Goal: Transaction & Acquisition: Book appointment/travel/reservation

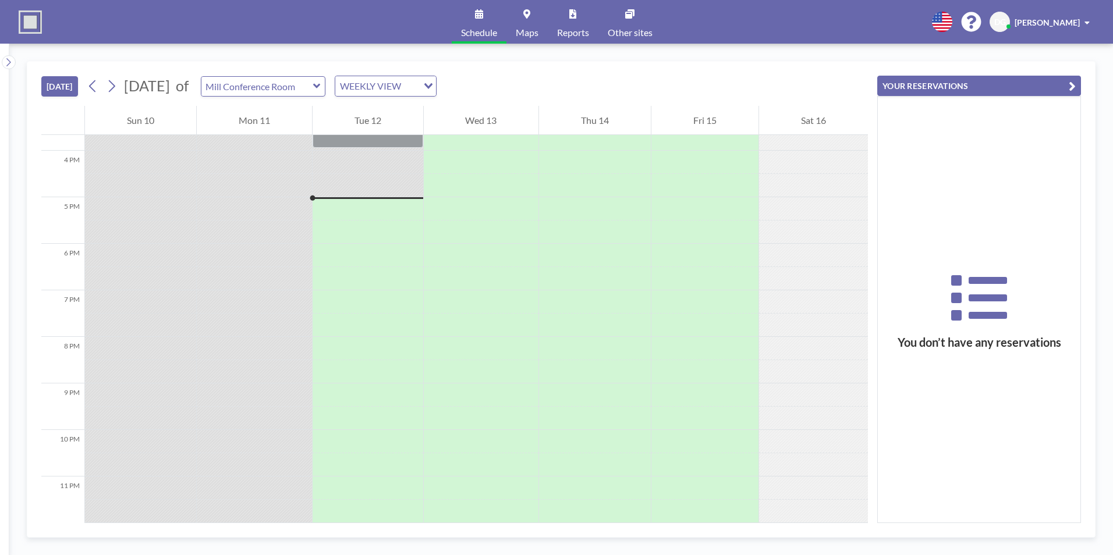
scroll to position [735, 0]
click at [422, 84] on input "Search for option" at bounding box center [379, 86] width 85 height 15
click at [423, 126] on li "WEEKLY VIEW" at bounding box center [421, 123] width 100 height 17
click at [320, 86] on icon at bounding box center [316, 86] width 7 height 5
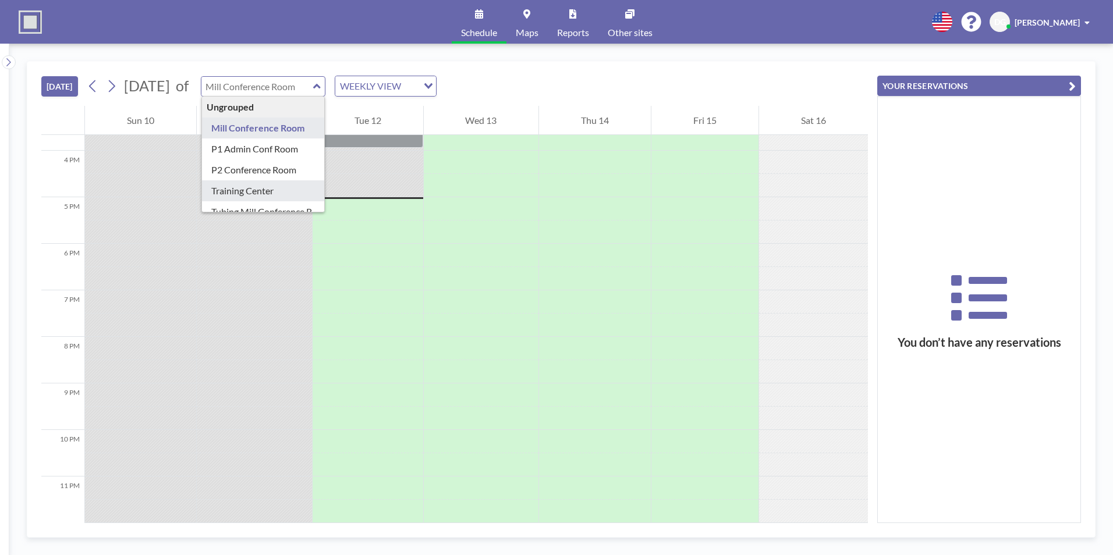
type input "Training Center"
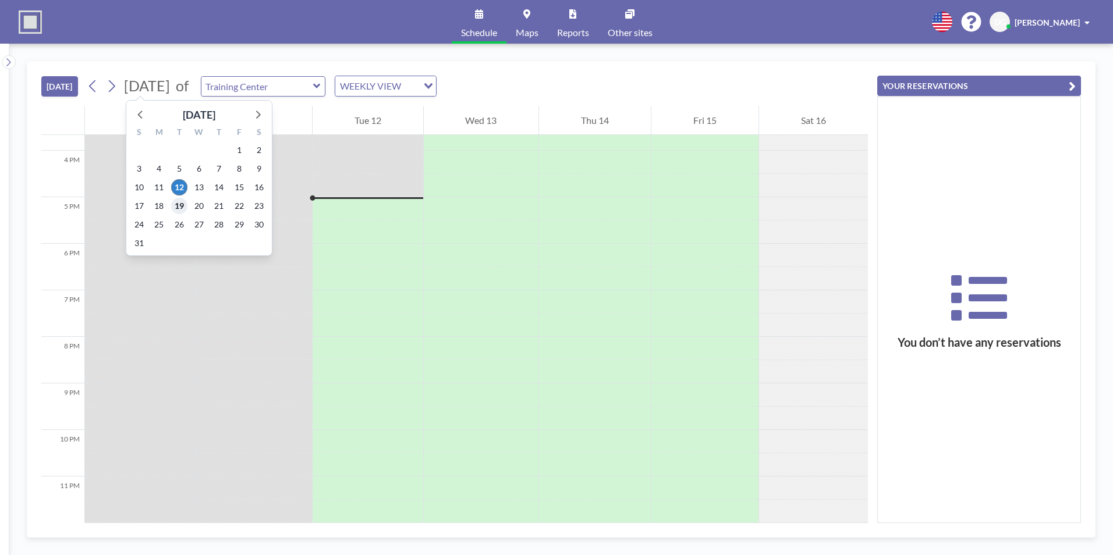
click at [177, 206] on span "19" at bounding box center [179, 206] width 16 height 16
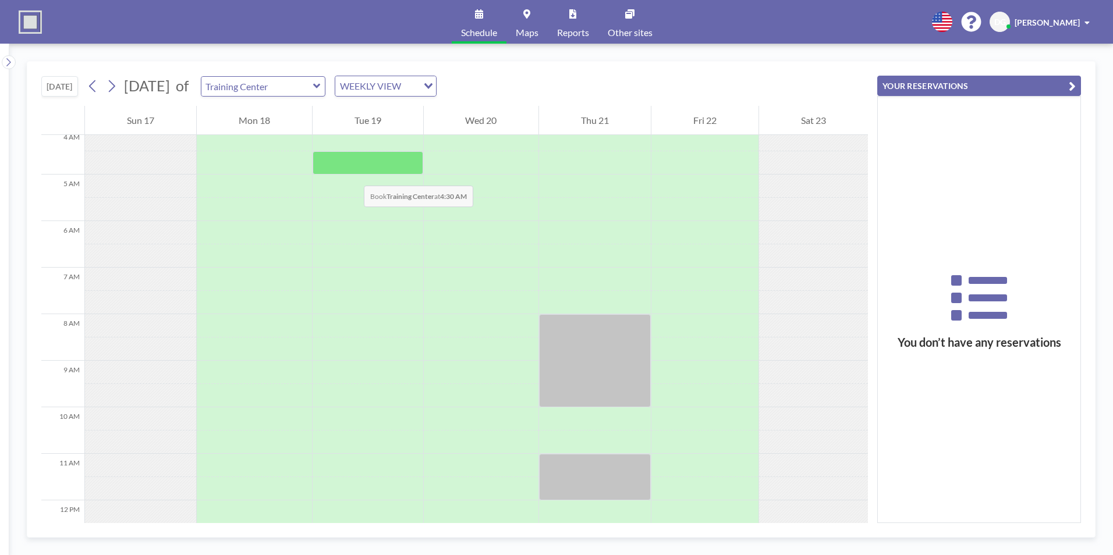
scroll to position [175, 0]
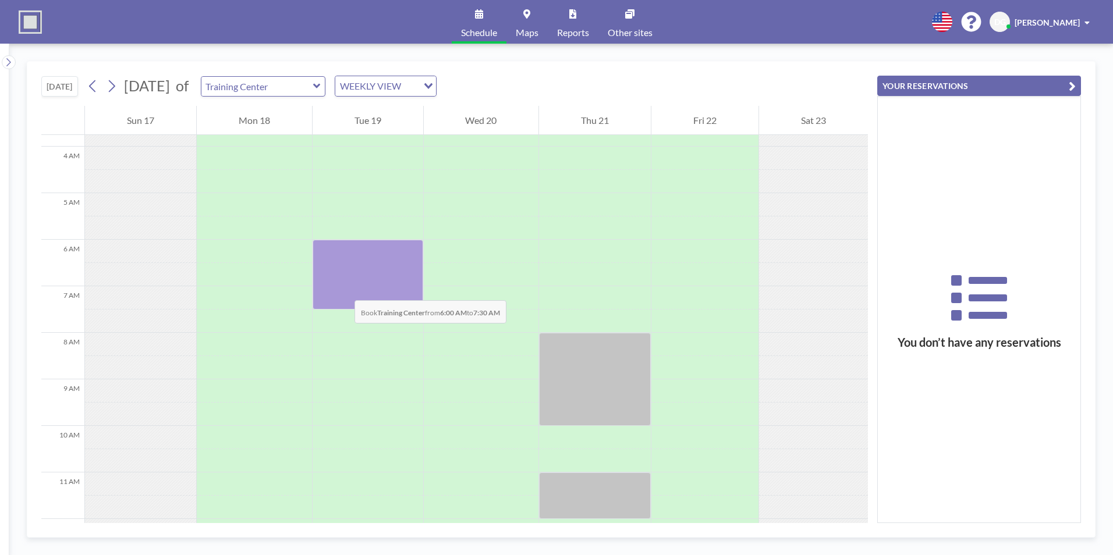
drag, startPoint x: 339, startPoint y: 249, endPoint x: 343, endPoint y: 289, distance: 40.4
click at [343, 289] on div at bounding box center [368, 275] width 111 height 70
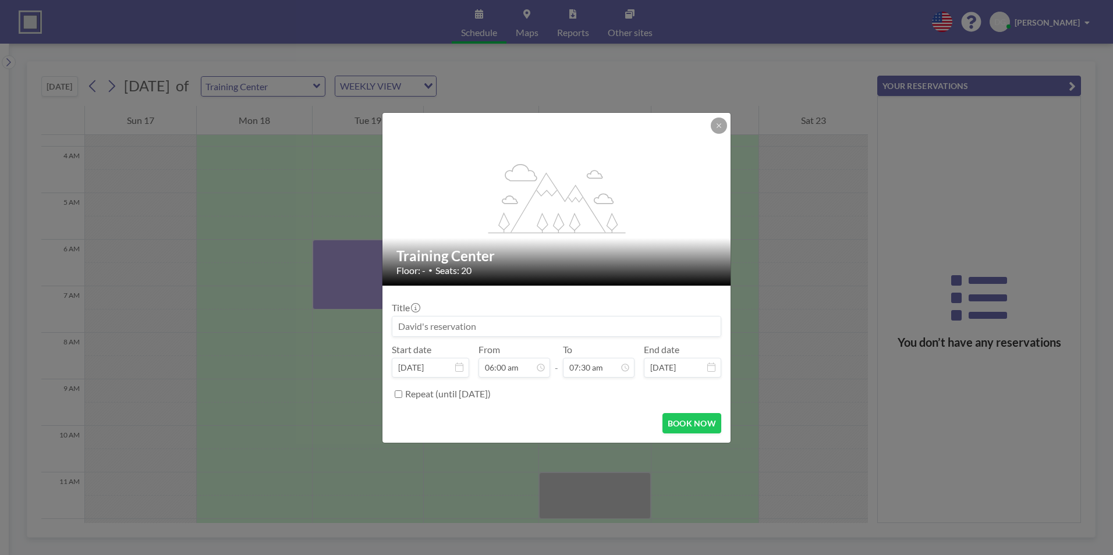
click at [493, 324] on input at bounding box center [556, 327] width 328 height 20
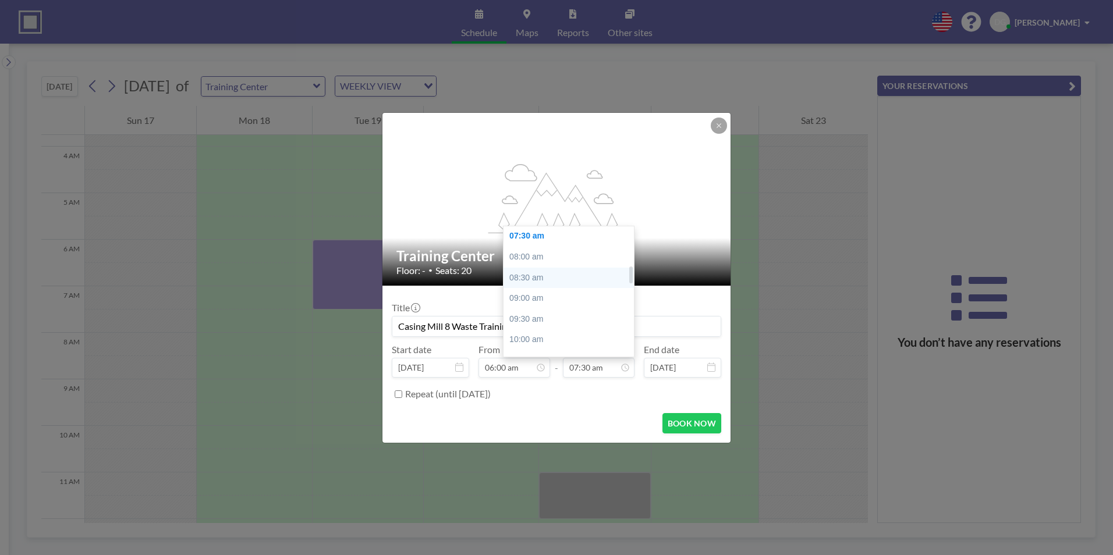
scroll to position [253, 0]
click at [539, 295] on div "07:30 am" at bounding box center [572, 294] width 136 height 21
type input "Casing Mill 8 Waste Training"
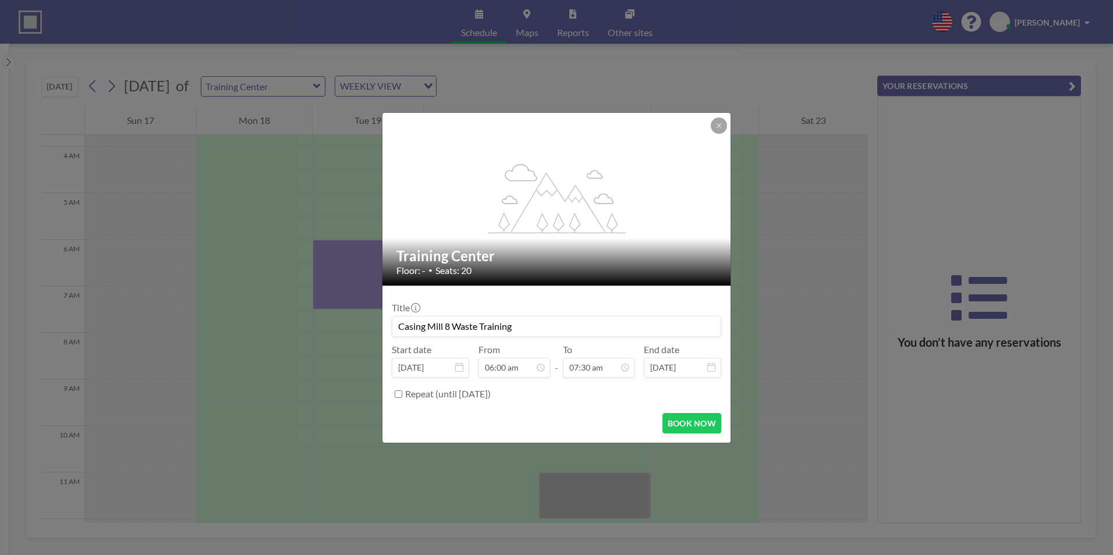
scroll to position [311, 0]
click at [685, 425] on button "BOOK NOW" at bounding box center [692, 423] width 59 height 20
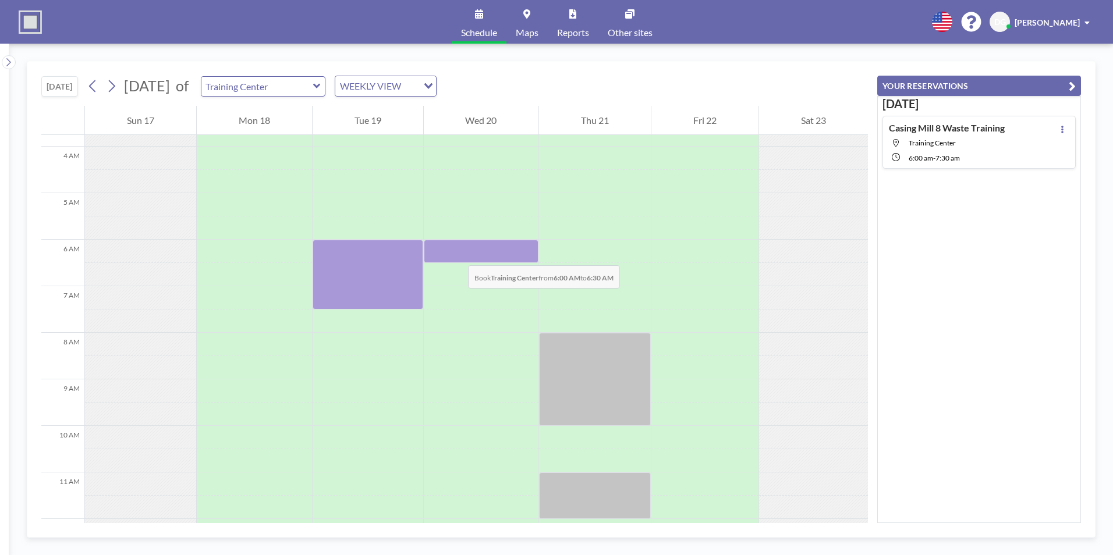
click at [456, 254] on div at bounding box center [481, 251] width 115 height 23
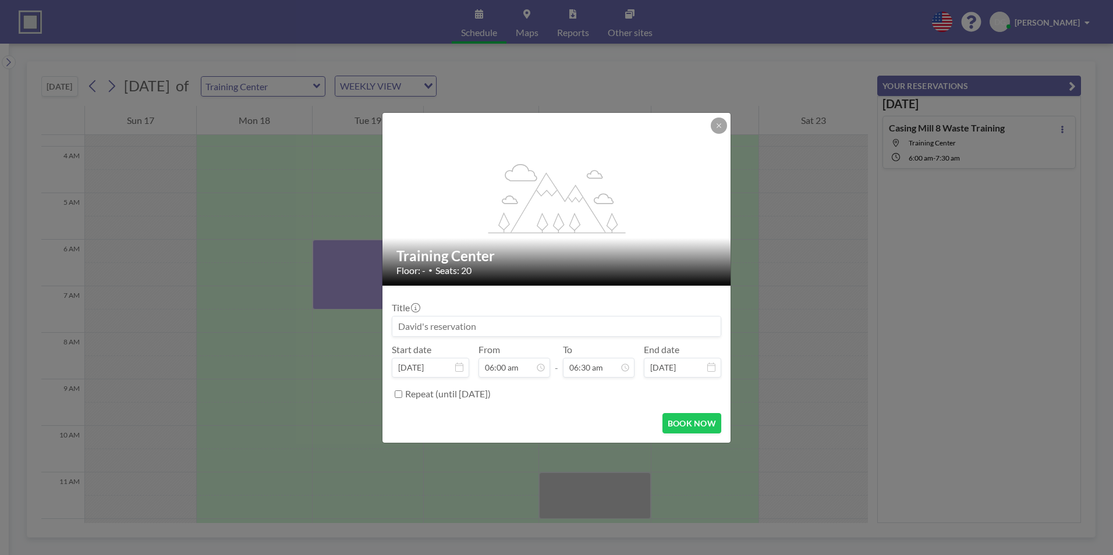
click at [476, 324] on input at bounding box center [556, 327] width 328 height 20
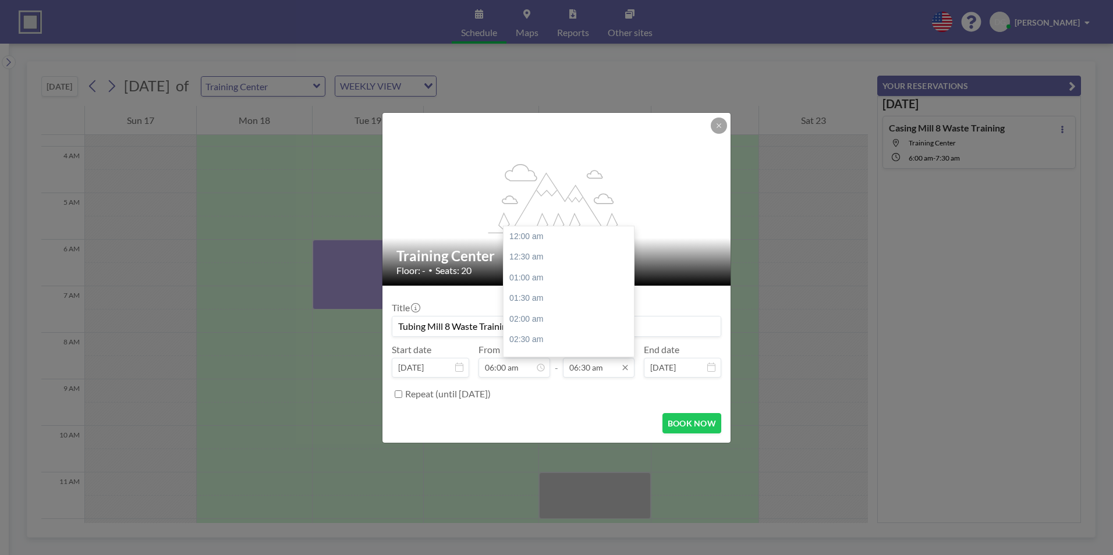
scroll to position [270, 0]
click at [560, 277] on div "07:30 am" at bounding box center [572, 277] width 136 height 21
type input "Tubing Mill 8 Waste Training"
type input "07:30 am"
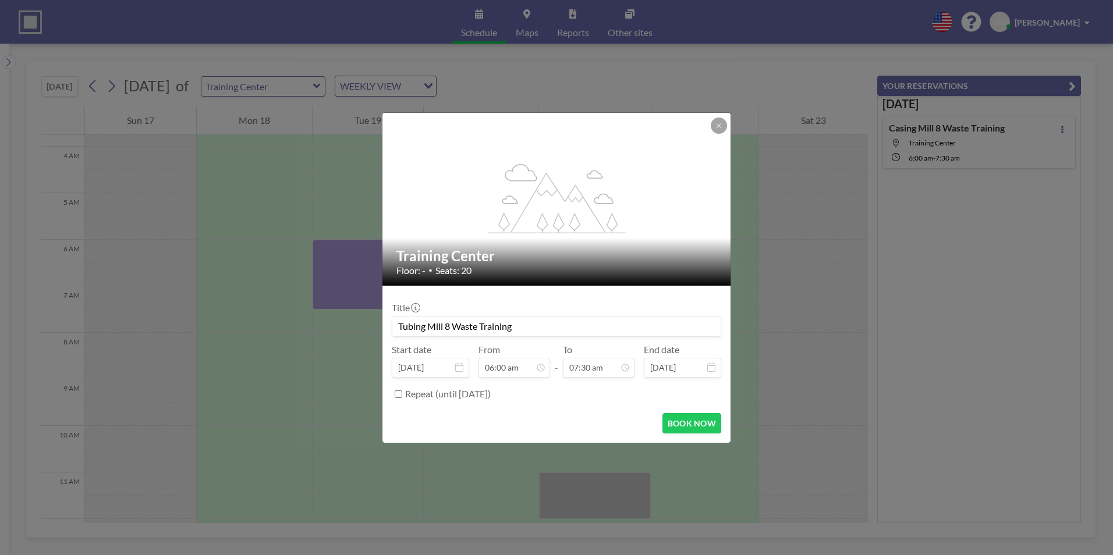
scroll to position [311, 0]
click at [684, 423] on button "BOOK NOW" at bounding box center [692, 423] width 59 height 20
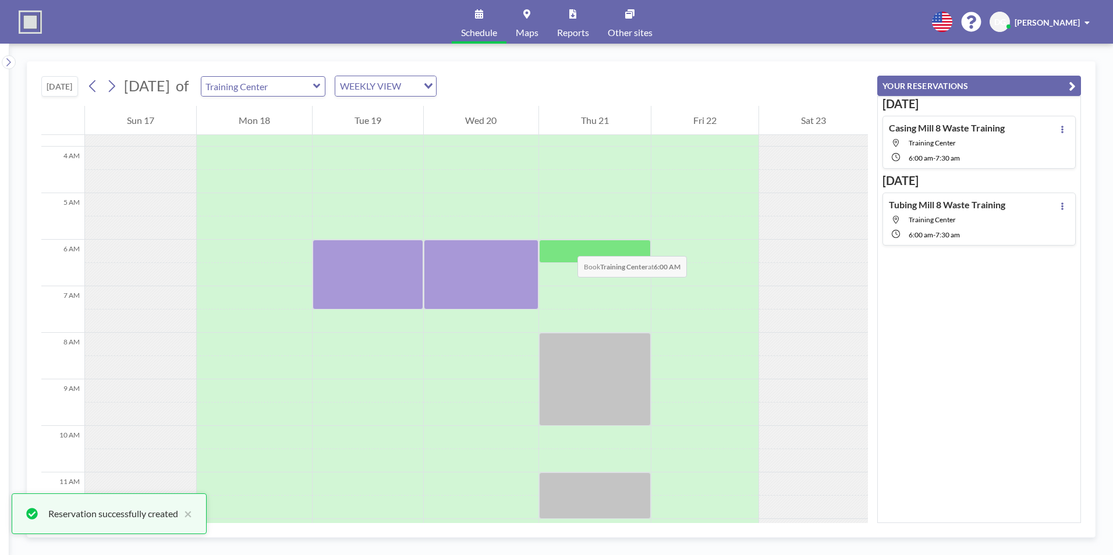
click at [566, 245] on div at bounding box center [595, 251] width 112 height 23
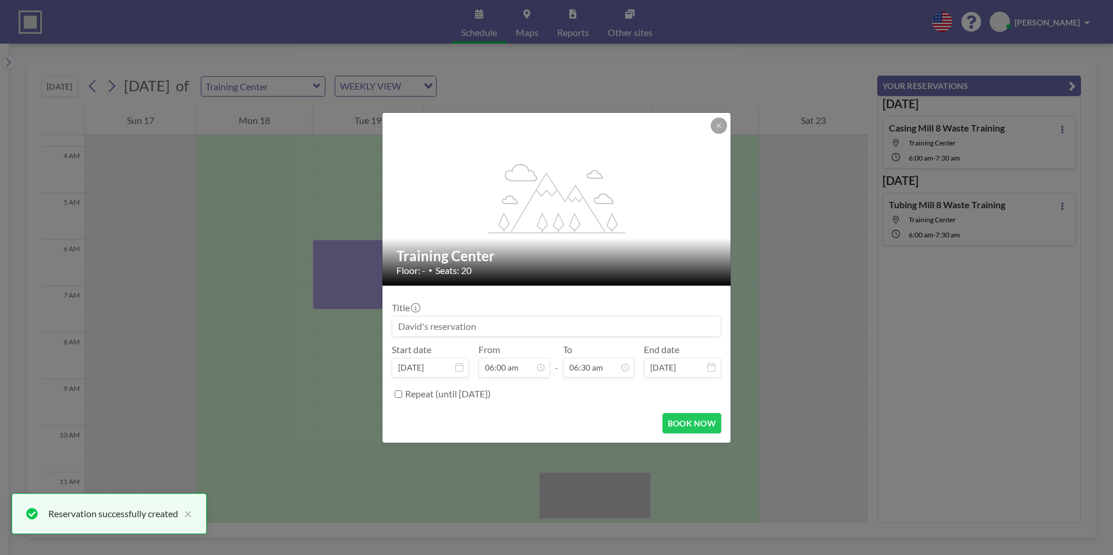
click at [475, 329] on input at bounding box center [556, 327] width 328 height 20
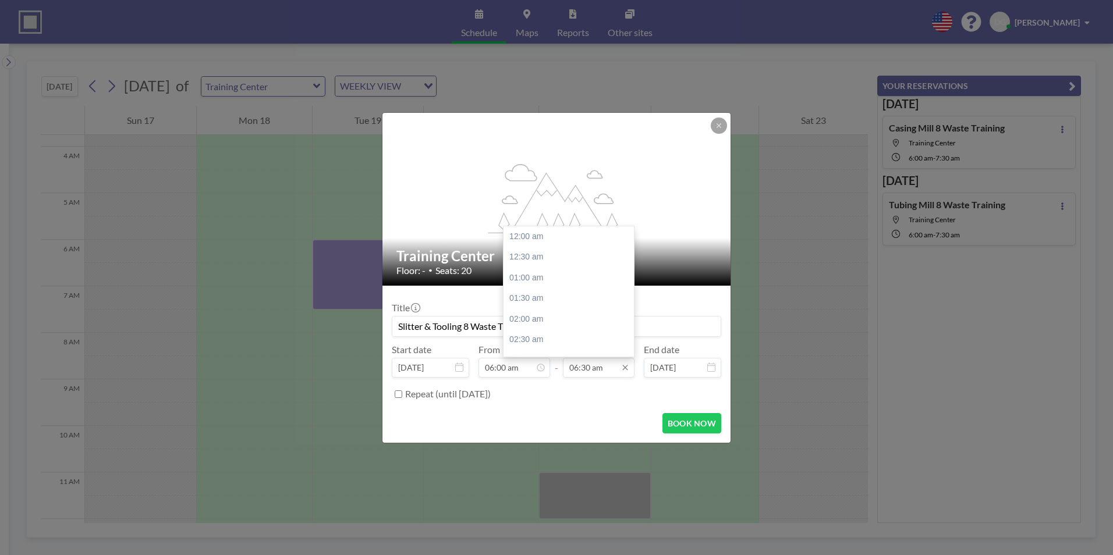
scroll to position [270, 0]
click at [605, 370] on input "06:30 am" at bounding box center [599, 368] width 72 height 20
click at [555, 285] on div "07:30 am" at bounding box center [572, 277] width 136 height 21
type input "Slitter & Tooling 8 Waste Training"
type input "07:30 am"
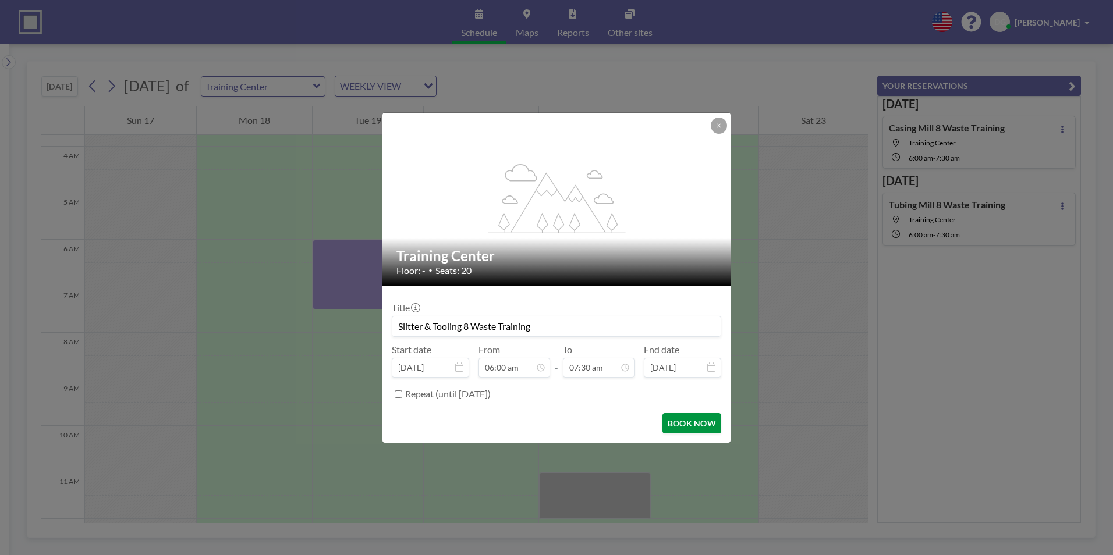
click at [691, 423] on button "BOOK NOW" at bounding box center [692, 423] width 59 height 20
